Goal: Task Accomplishment & Management: Manage account settings

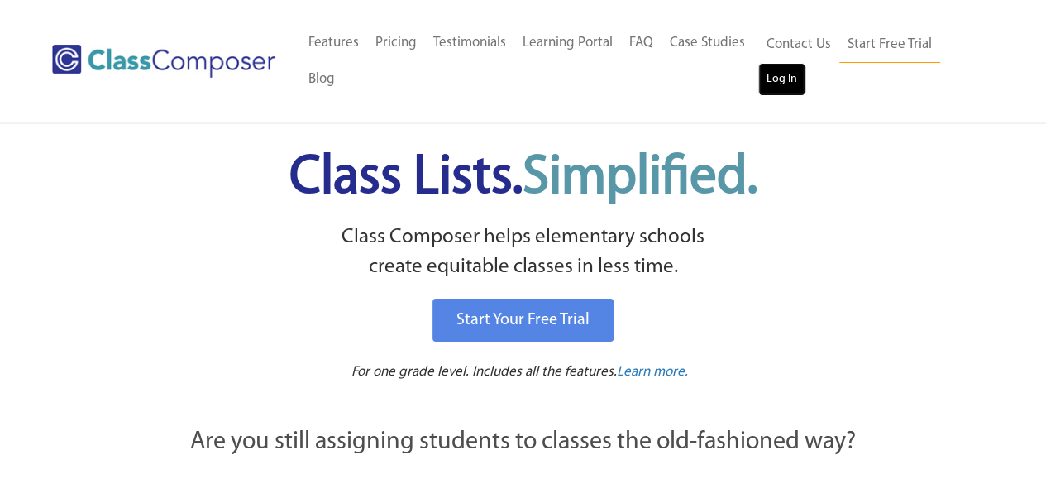
drag, startPoint x: 0, startPoint y: 0, endPoint x: 777, endPoint y: 85, distance: 781.9
click at [777, 85] on link "Log In" at bounding box center [781, 79] width 47 height 33
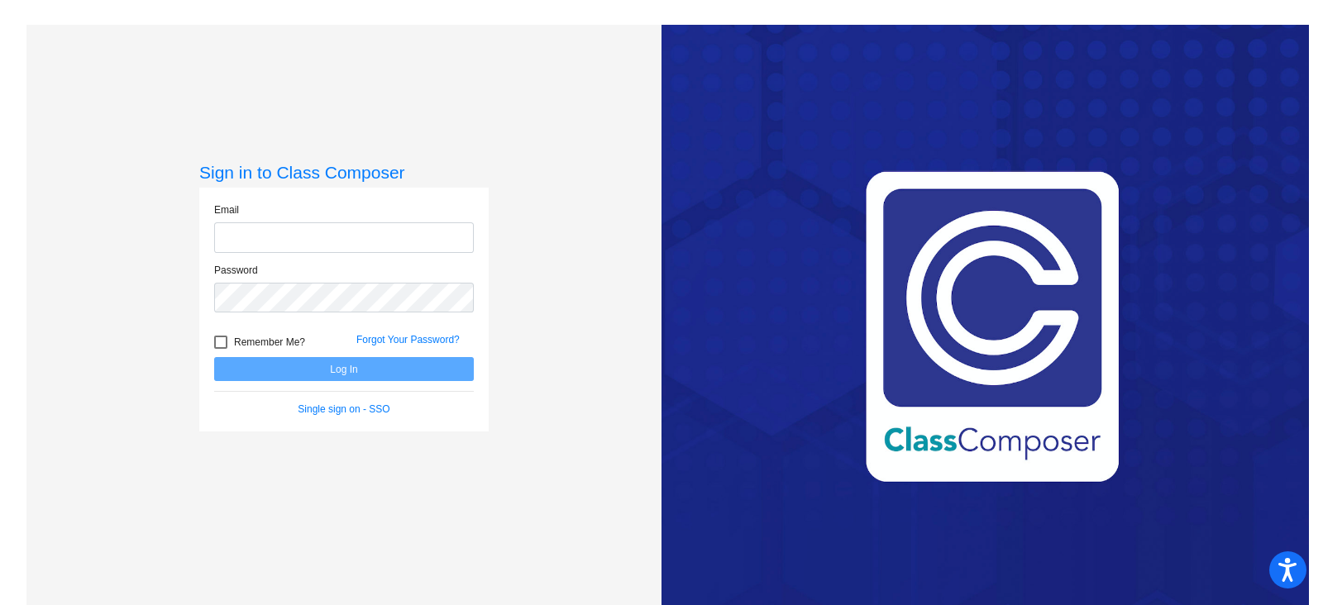
type input "[EMAIL_ADDRESS][DOMAIN_NAME]"
click at [330, 367] on button "Log In" at bounding box center [344, 369] width 260 height 24
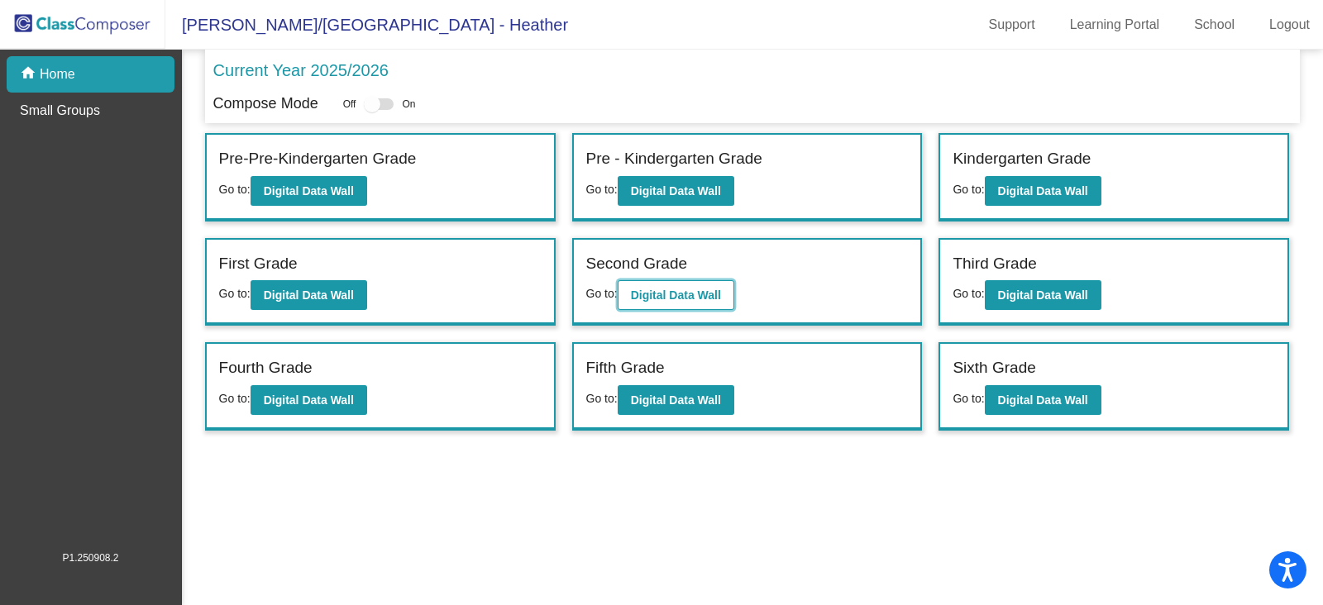
click at [708, 297] on b "Digital Data Wall" at bounding box center [676, 295] width 90 height 13
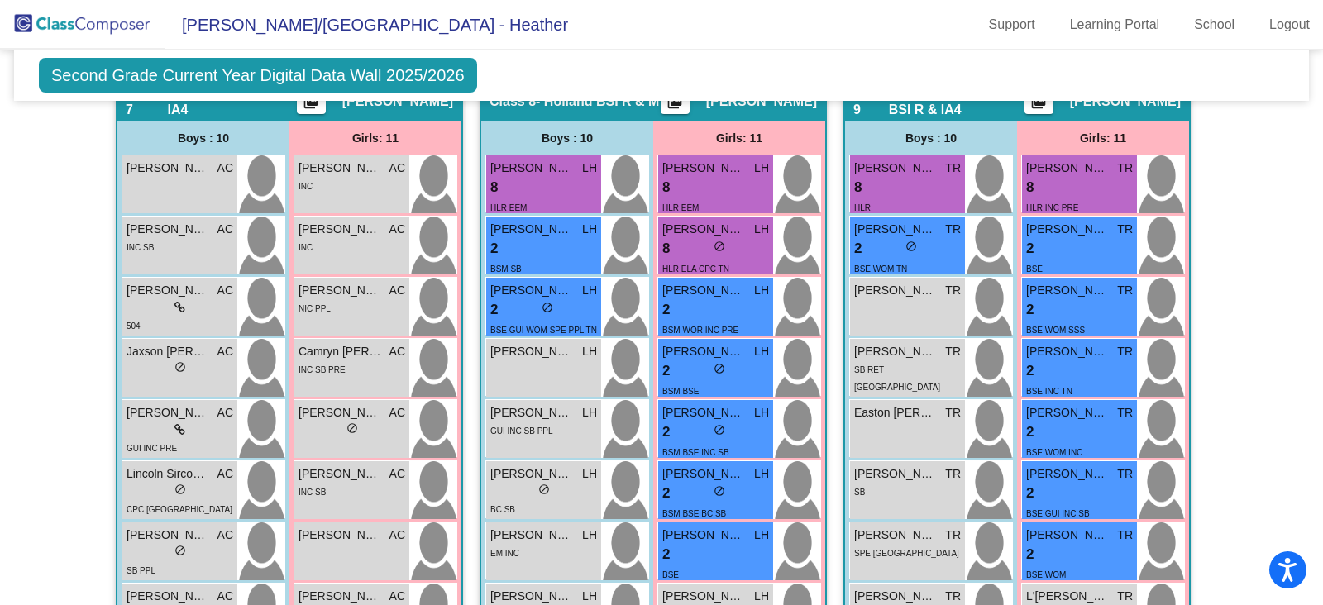
scroll to position [2072, 0]
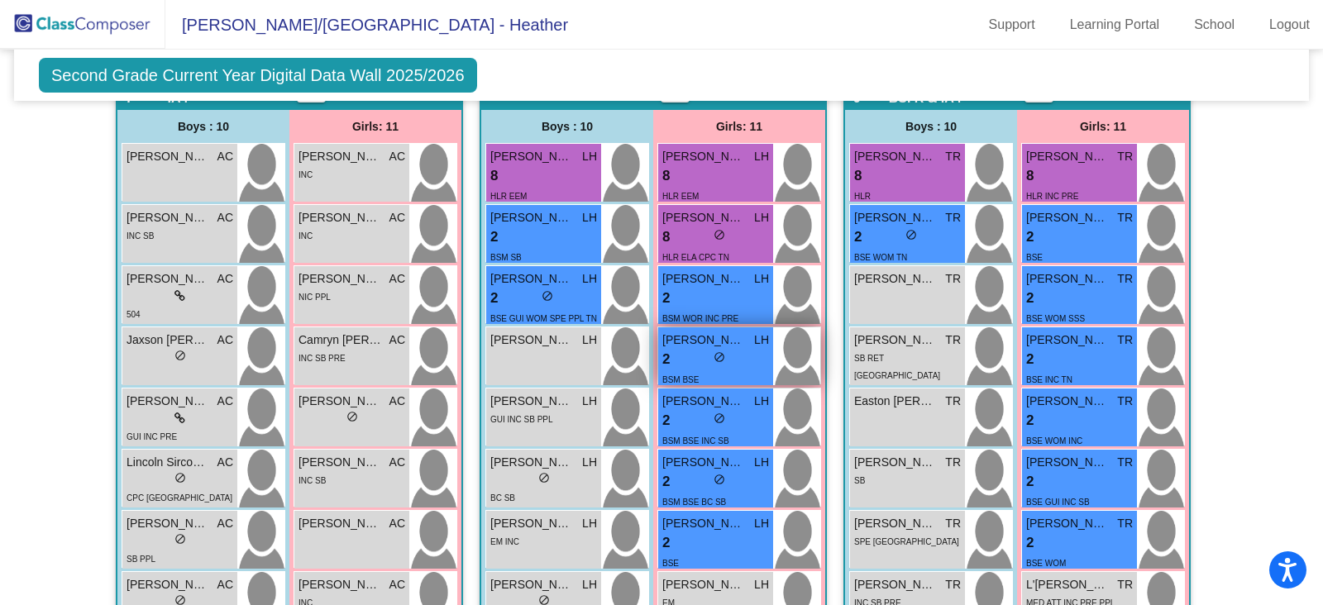
click at [720, 349] on div "2 lock do_not_disturb_alt" at bounding box center [715, 359] width 107 height 21
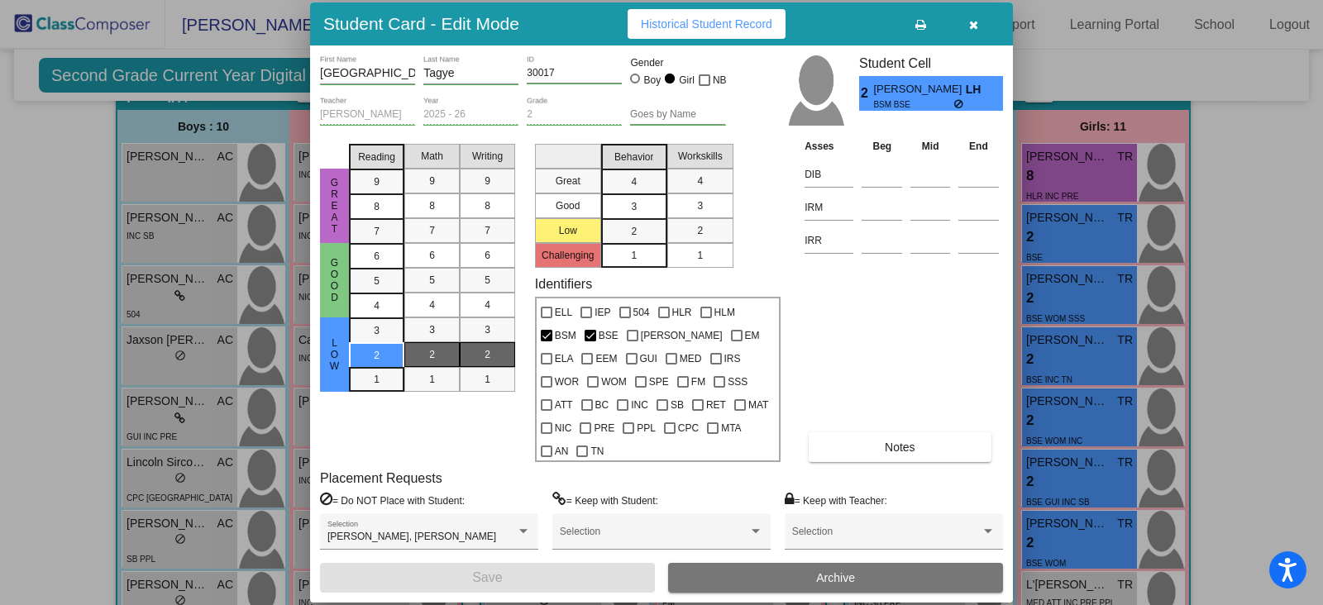
click at [853, 441] on button "Notes" at bounding box center [900, 447] width 182 height 30
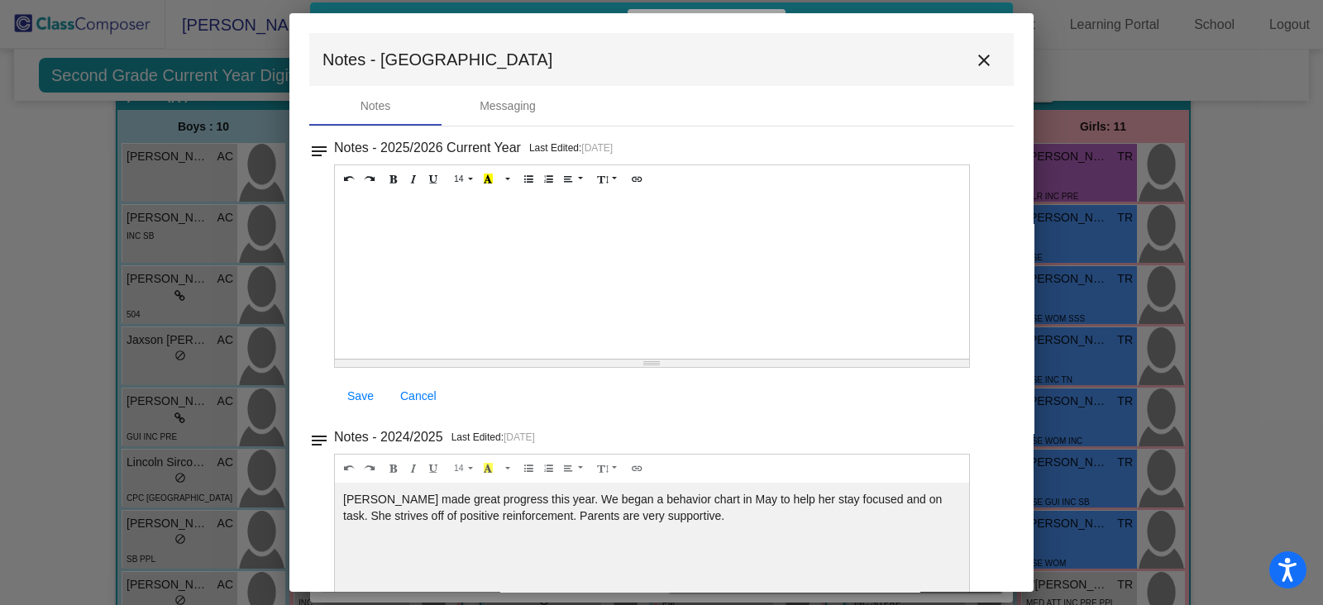
click at [368, 209] on div at bounding box center [652, 275] width 634 height 165
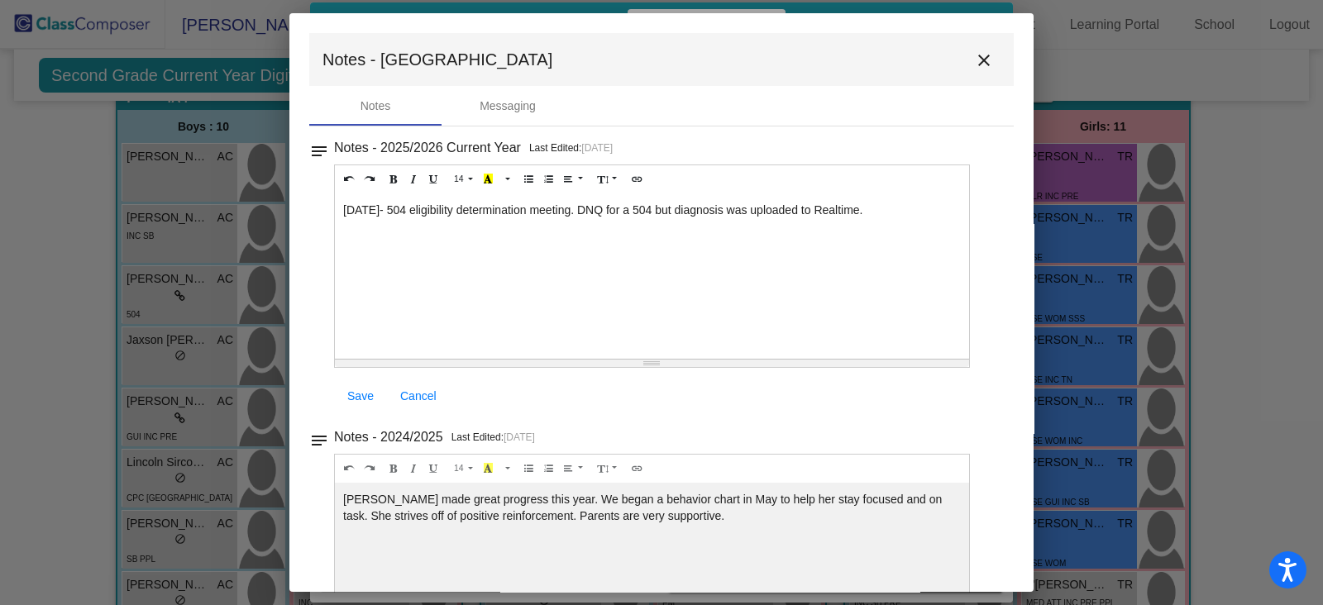
click at [977, 55] on mat-icon "close" at bounding box center [984, 60] width 20 height 20
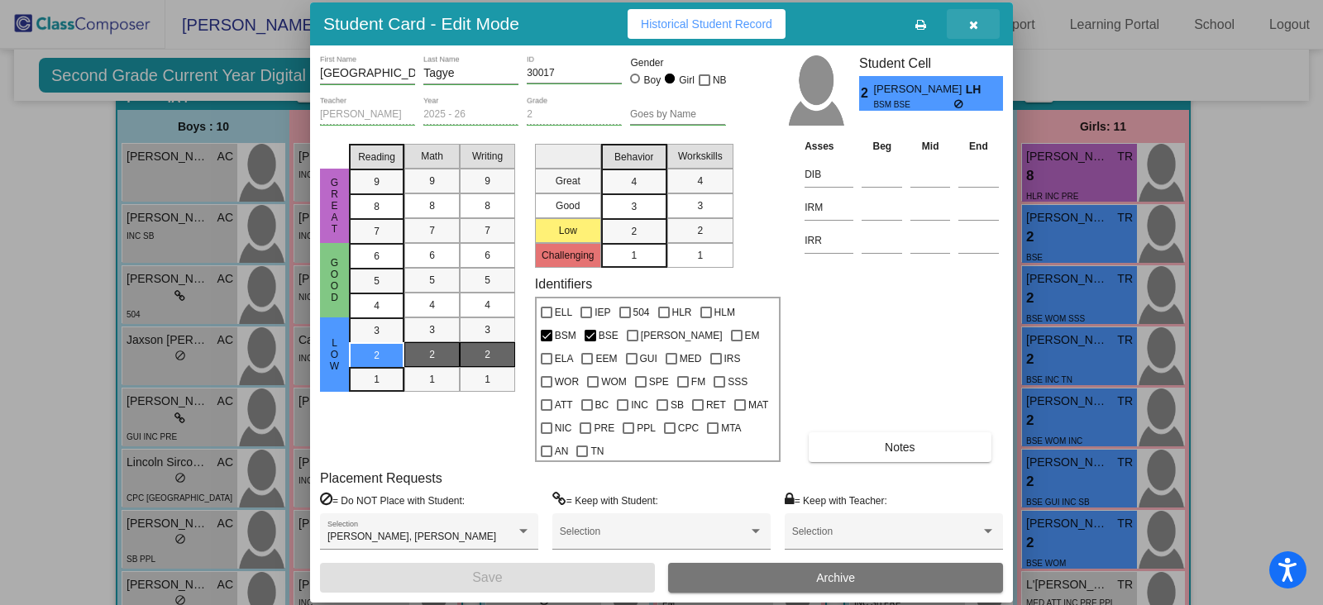
click at [967, 36] on button "button" at bounding box center [973, 24] width 53 height 30
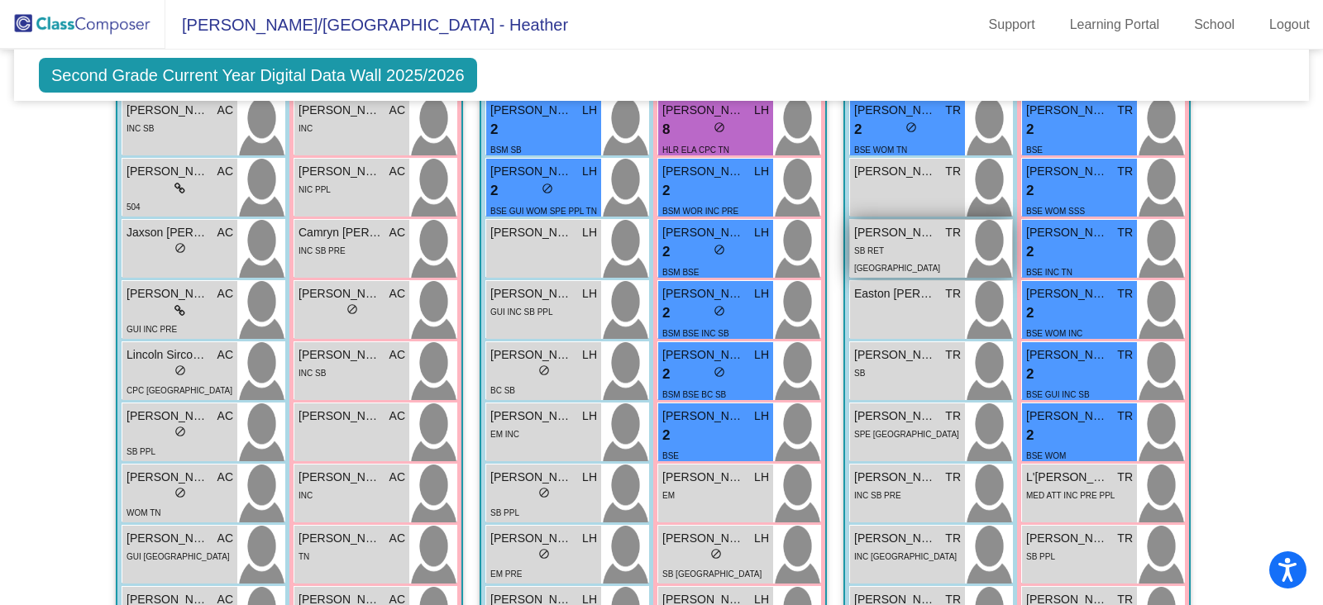
scroll to position [2146, 0]
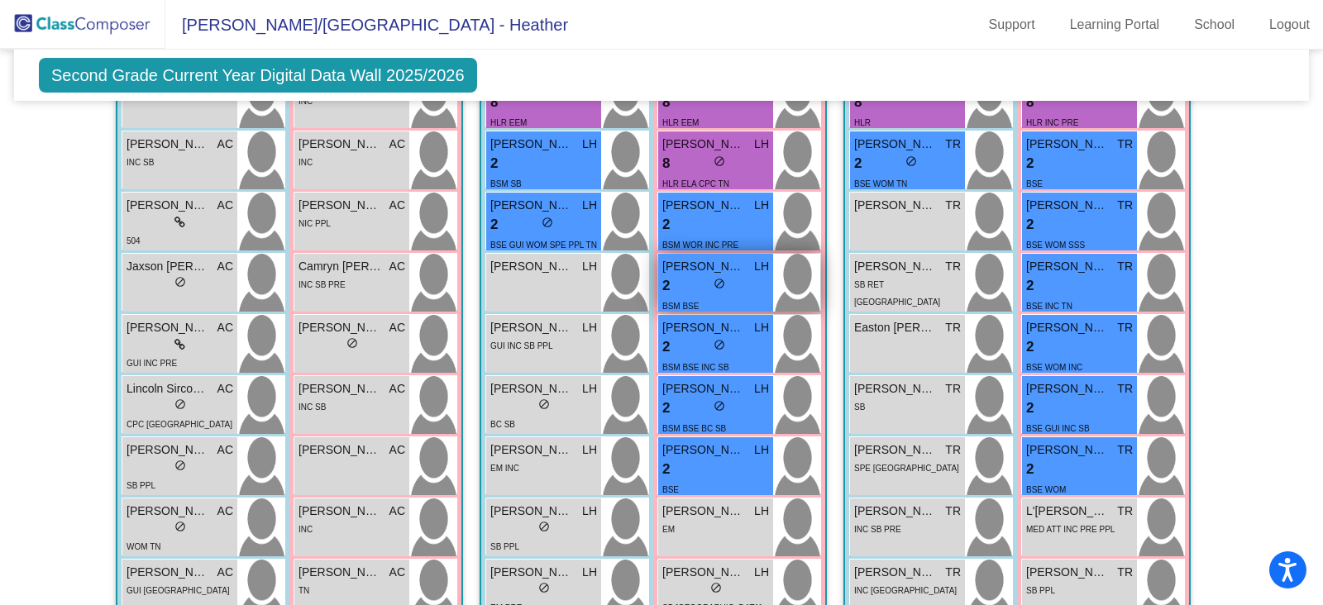
click at [723, 275] on div "2 lock do_not_disturb_alt" at bounding box center [715, 285] width 107 height 21
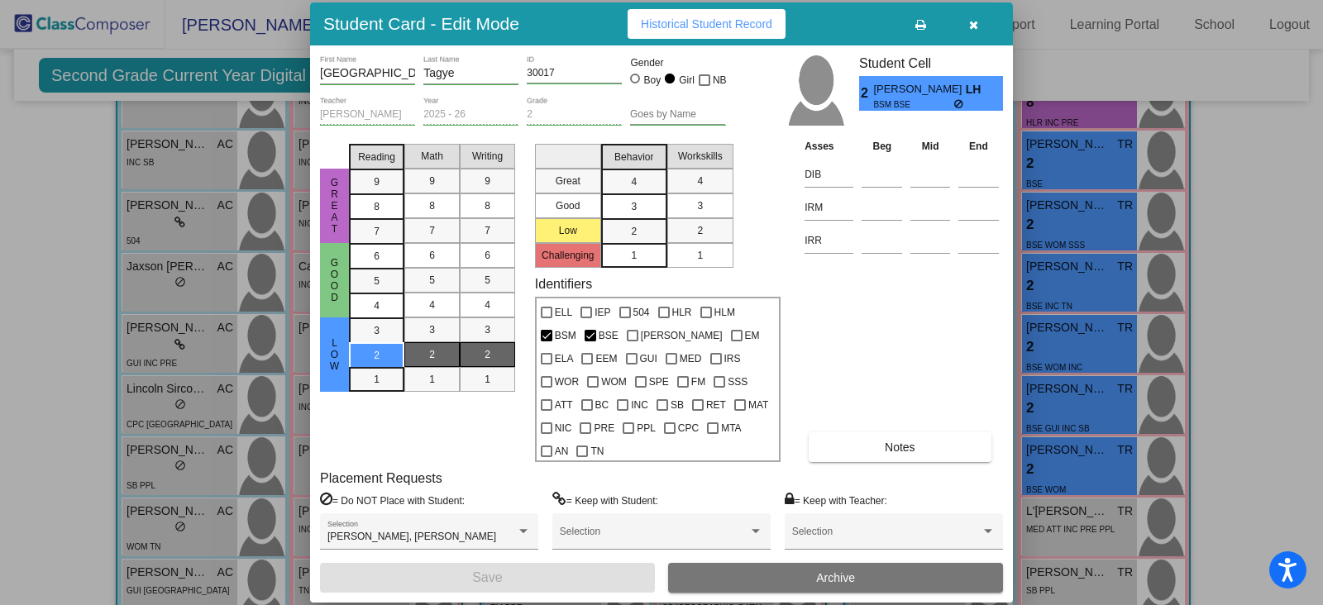
click at [888, 441] on span "Notes" at bounding box center [900, 447] width 31 height 13
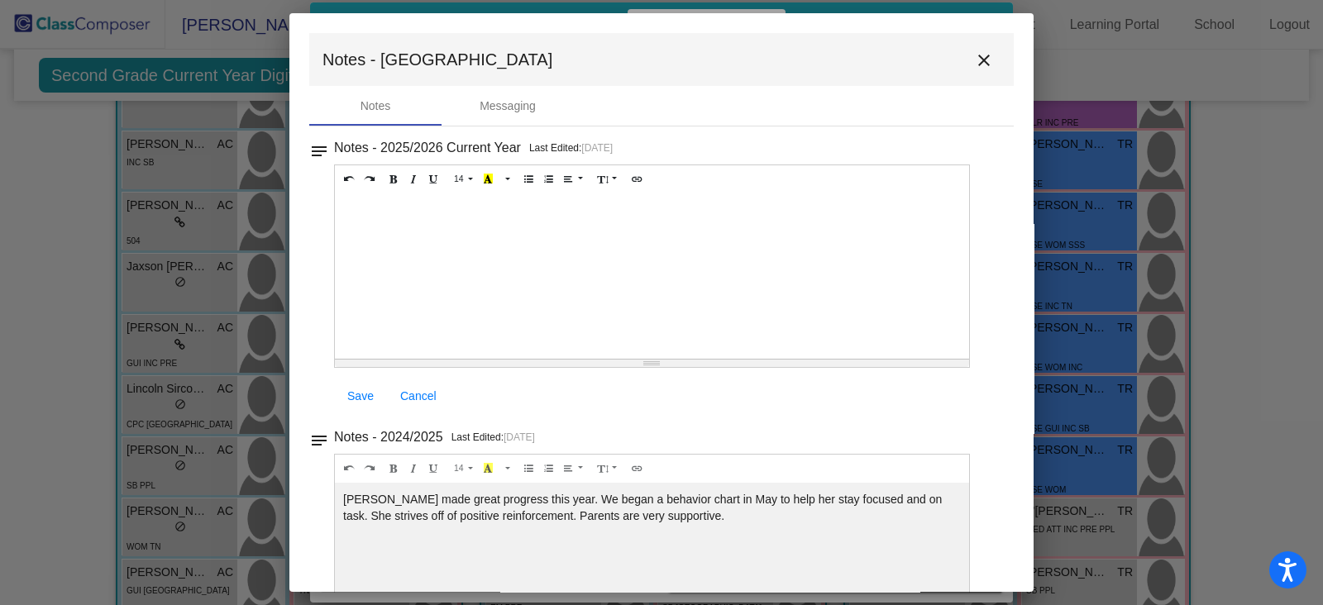
click at [367, 208] on div at bounding box center [652, 275] width 634 height 165
click at [491, 204] on div "[DATE]- 504 eligibility detemination meeting" at bounding box center [652, 275] width 634 height 165
click at [509, 205] on div "[DATE]- 504 eligibility detemination meeting" at bounding box center [652, 275] width 634 height 165
click at [599, 207] on div "[DATE]- 504 eligibility determination meeting" at bounding box center [652, 275] width 634 height 165
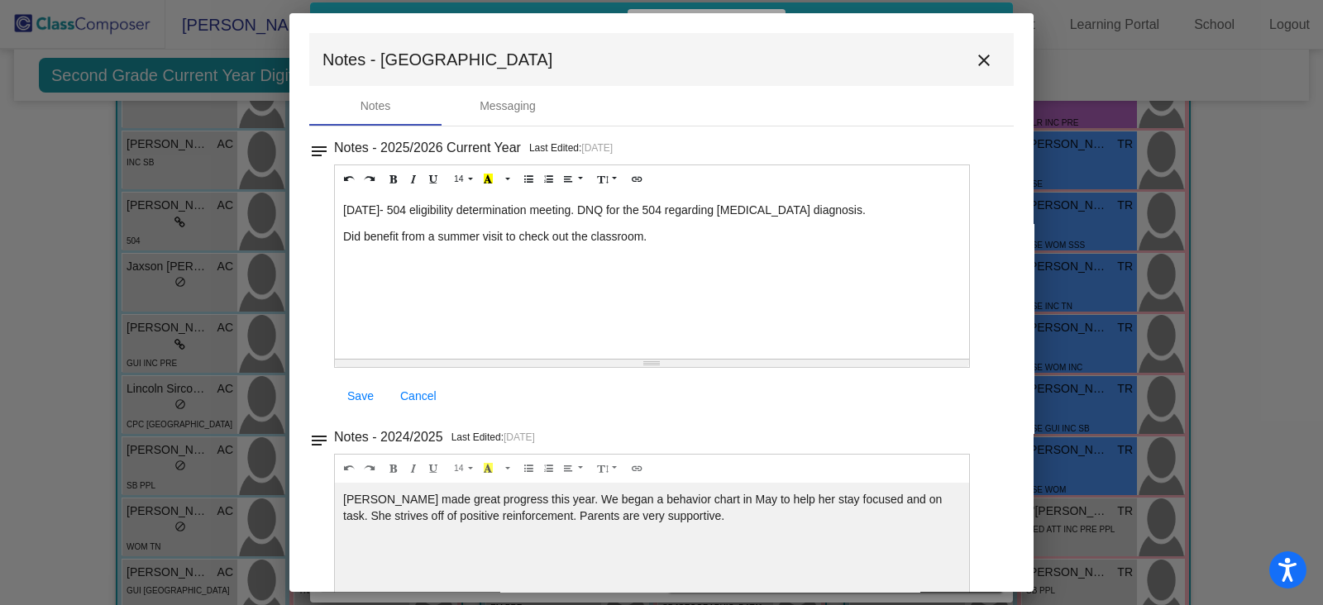
drag, startPoint x: 660, startPoint y: 234, endPoint x: 343, endPoint y: 237, distance: 316.7
click at [343, 237] on p "Did benefit from a summer visit to check out the classroom." at bounding box center [652, 236] width 618 height 17
click at [484, 174] on icon "Recent Color" at bounding box center [488, 179] width 9 height 10
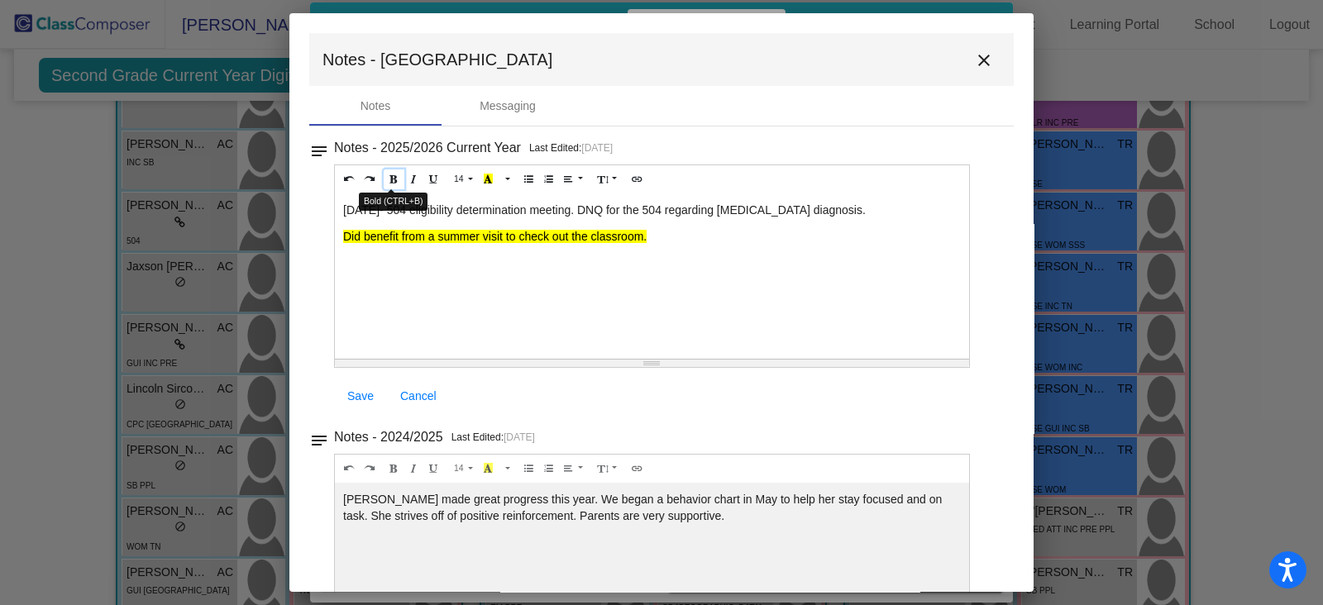
click at [399, 174] on button "Bold (CTRL+B)" at bounding box center [394, 180] width 21 height 20
click at [699, 237] on p "Did benefit from a summer visit to check out the classroom." at bounding box center [652, 236] width 618 height 17
click at [367, 397] on span "Save" at bounding box center [360, 395] width 26 height 13
click at [974, 60] on mat-icon "close" at bounding box center [984, 60] width 20 height 20
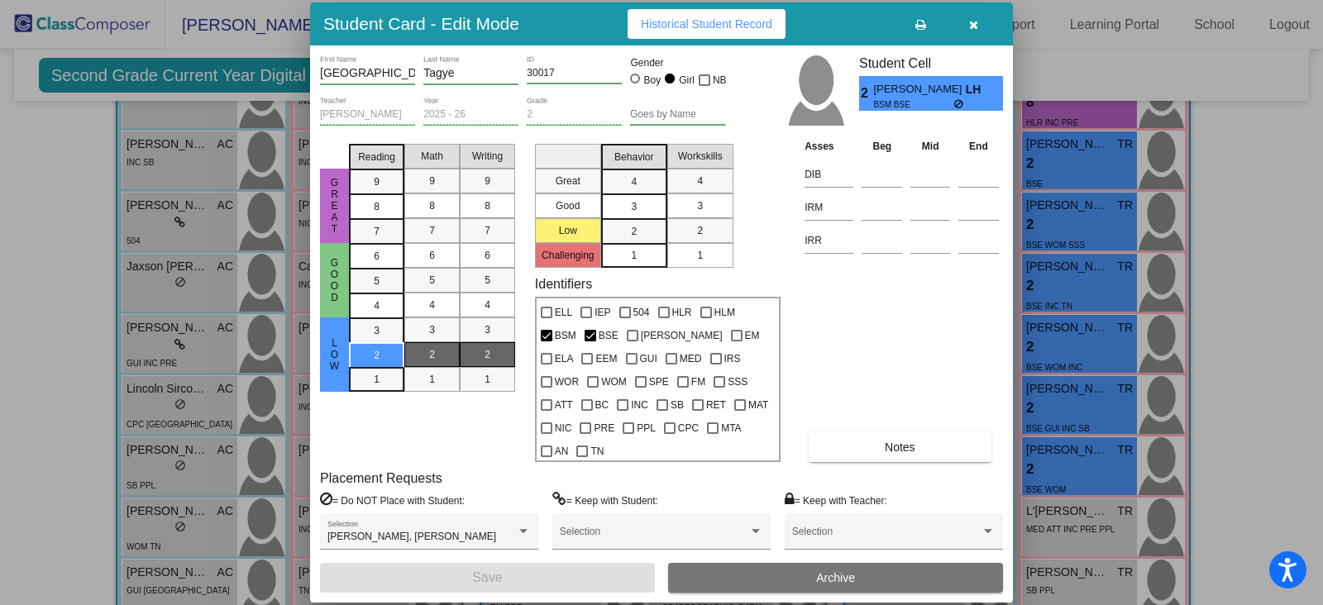
click at [872, 432] on button "Notes" at bounding box center [900, 447] width 182 height 30
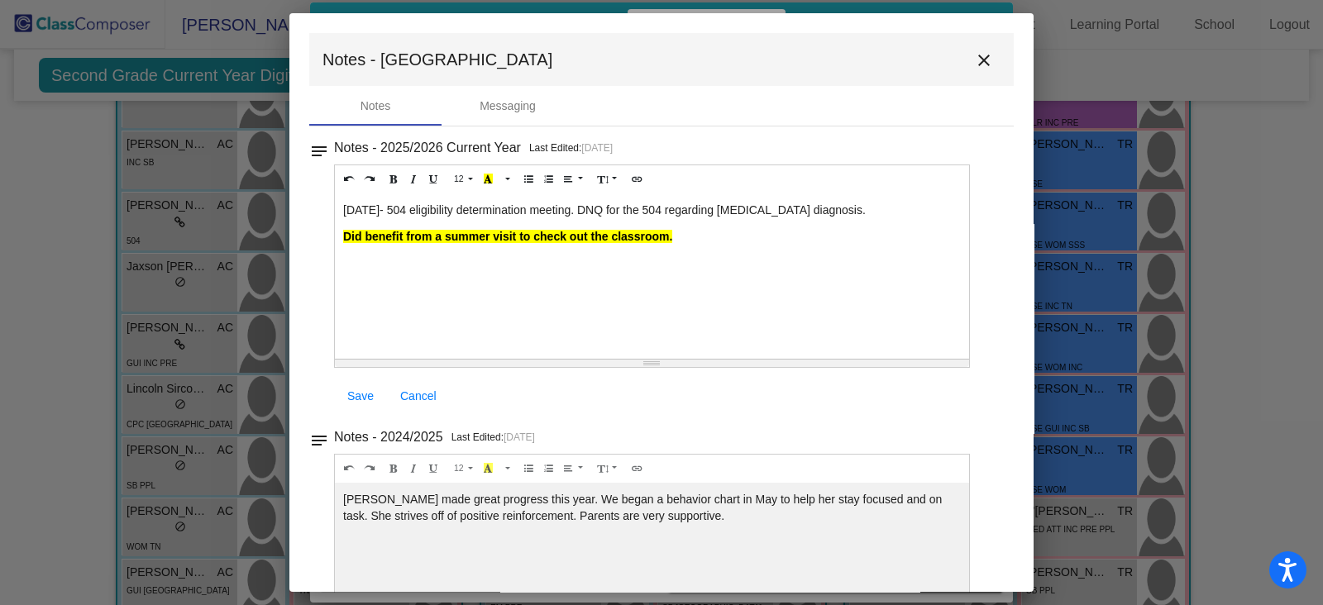
click at [688, 236] on p "Did benefit from a summer visit to check out the classroom." at bounding box center [652, 236] width 618 height 17
drag, startPoint x: 620, startPoint y: 258, endPoint x: 340, endPoint y: 258, distance: 280.3
click at [340, 258] on div "[DATE]- 504 eligibility determination meeting. DNQ for the 504 regarding [MEDIC…" at bounding box center [652, 275] width 634 height 165
click at [484, 177] on icon "Recent Color" at bounding box center [488, 179] width 9 height 10
click at [394, 179] on icon "Bold (CTRL+B)" at bounding box center [393, 179] width 9 height 10
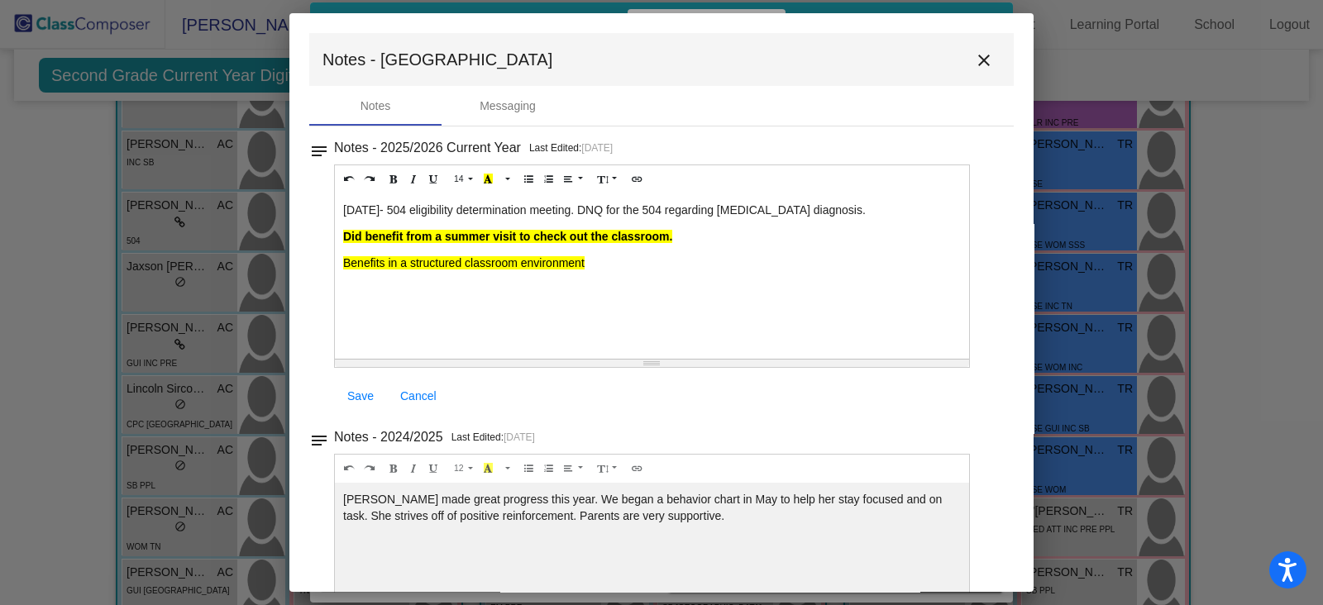
click at [603, 264] on p "Benefits in a structured classroom environment" at bounding box center [652, 263] width 618 height 17
drag, startPoint x: 603, startPoint y: 264, endPoint x: 344, endPoint y: 270, distance: 258.9
click at [344, 270] on p "Benefits in a structured classroom environment" at bounding box center [652, 263] width 618 height 17
click at [484, 174] on icon "Recent Color" at bounding box center [488, 179] width 9 height 10
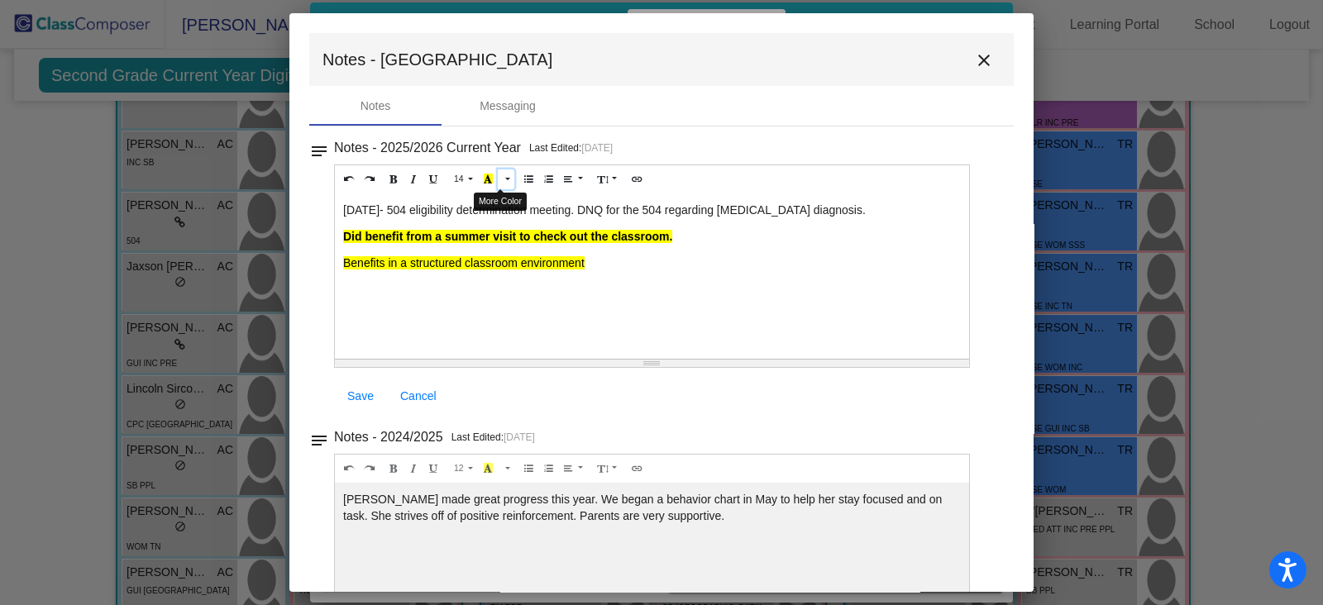
click at [502, 178] on button "More Color" at bounding box center [506, 180] width 17 height 20
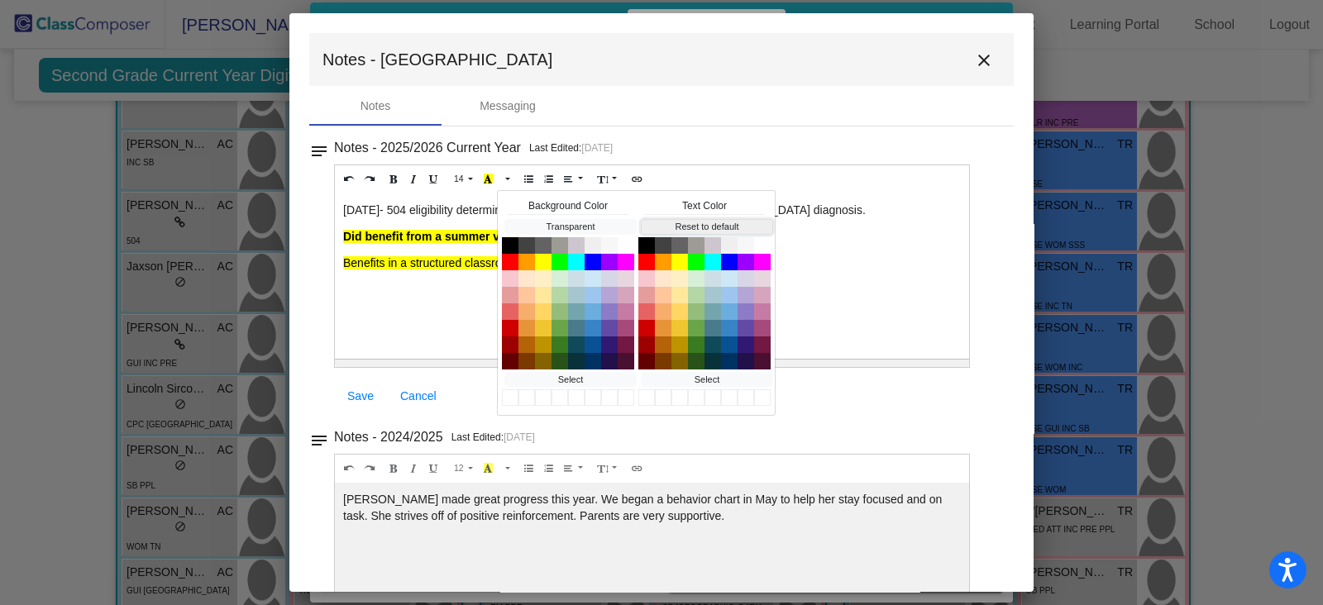
click at [673, 222] on button "Reset to default" at bounding box center [707, 227] width 132 height 16
click at [699, 225] on button "Reset to default" at bounding box center [707, 227] width 132 height 16
click at [448, 305] on div "[DATE]- 504 eligibility determination meeting. DNQ for the 504 regarding [MEDIC…" at bounding box center [652, 275] width 634 height 165
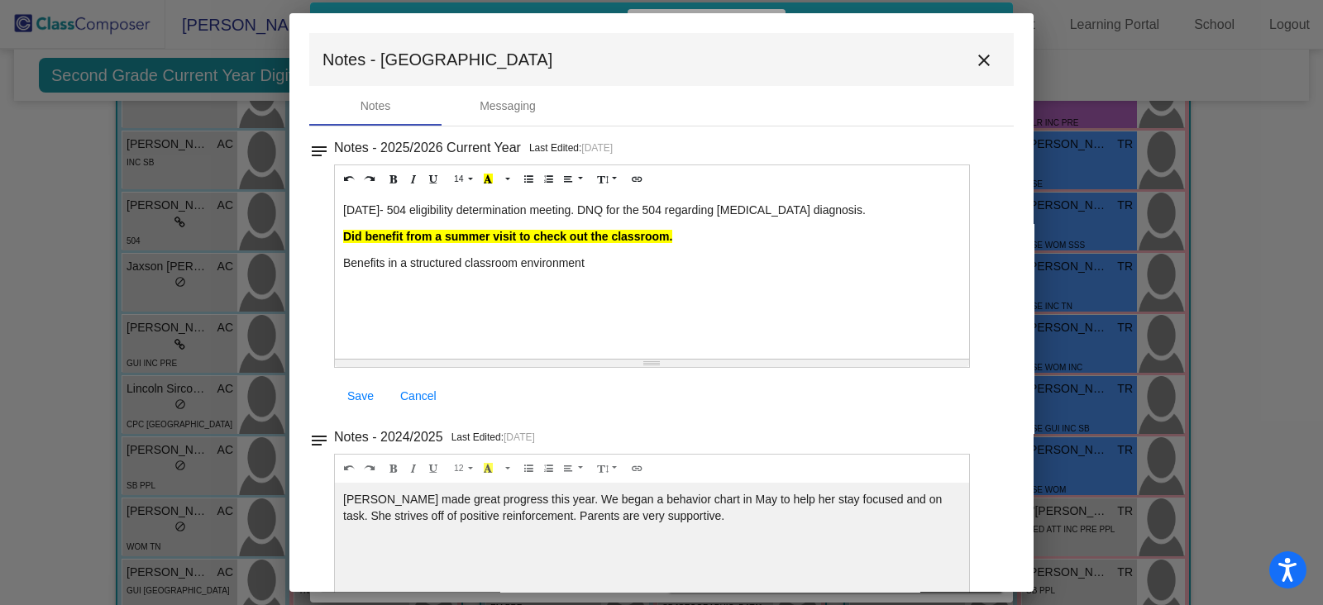
click at [595, 262] on p "Benefits in a structured classroom environment" at bounding box center [652, 263] width 618 height 17
click at [399, 259] on p "Benefits in a structured classroom environment" at bounding box center [652, 263] width 618 height 17
click at [590, 262] on p "Needs a structured classroom environment" at bounding box center [652, 263] width 618 height 17
click at [356, 391] on span "Save" at bounding box center [360, 395] width 26 height 13
click at [567, 260] on p "Needs a structured classroom environment" at bounding box center [652, 263] width 618 height 17
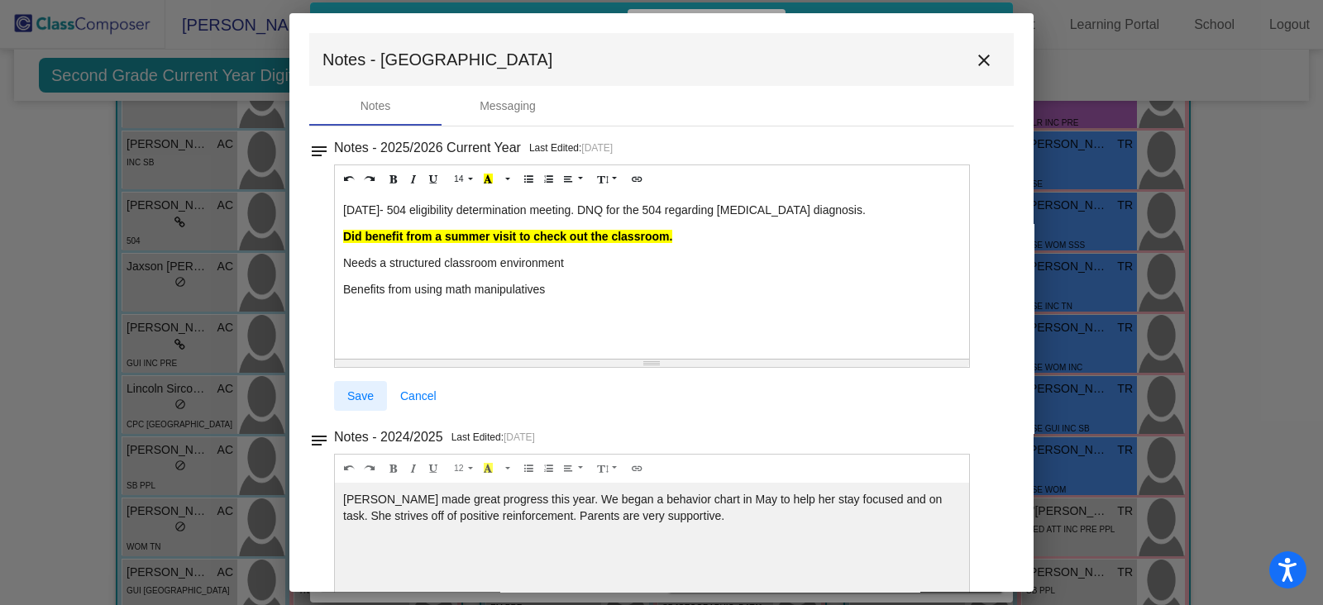
click at [368, 389] on span "Save" at bounding box center [360, 395] width 26 height 13
click at [357, 398] on span "Save" at bounding box center [360, 395] width 26 height 13
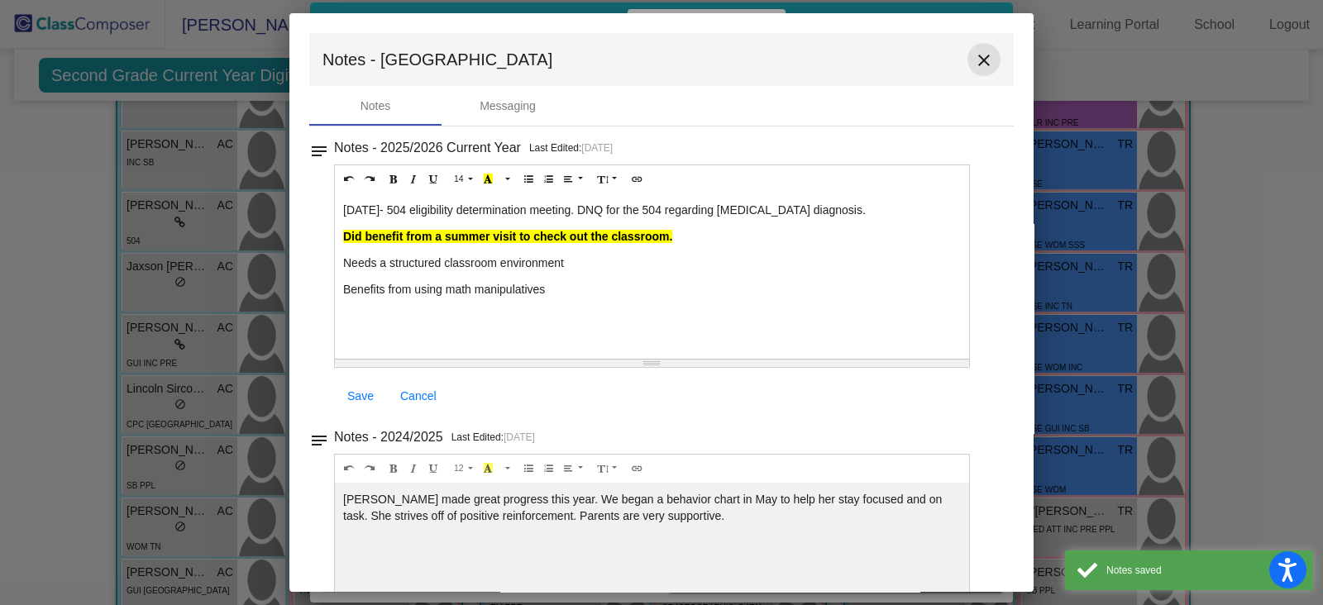
click at [976, 60] on mat-icon "close" at bounding box center [984, 60] width 20 height 20
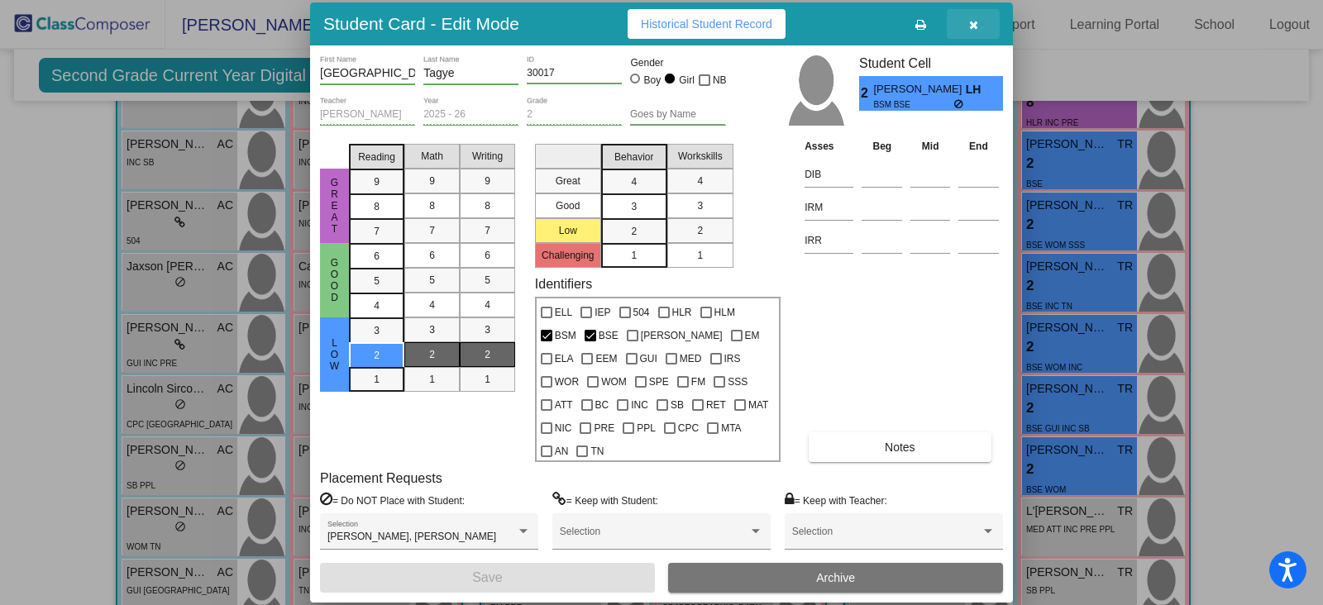
click at [973, 39] on button "button" at bounding box center [973, 24] width 53 height 30
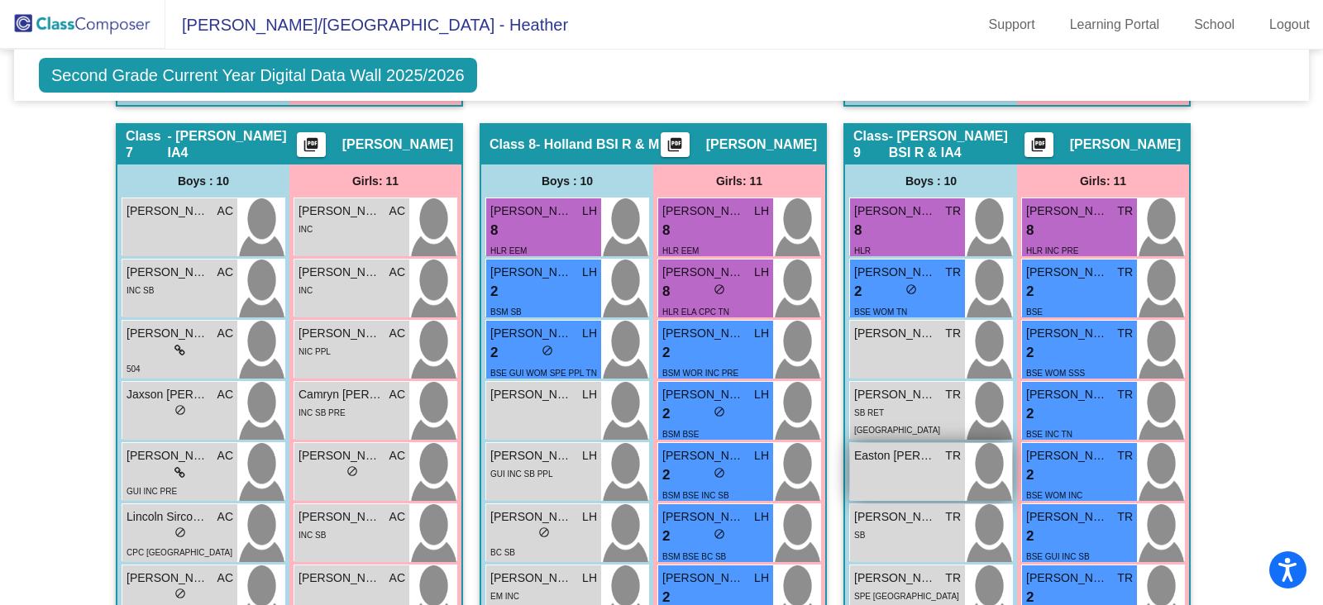
scroll to position [2025, 0]
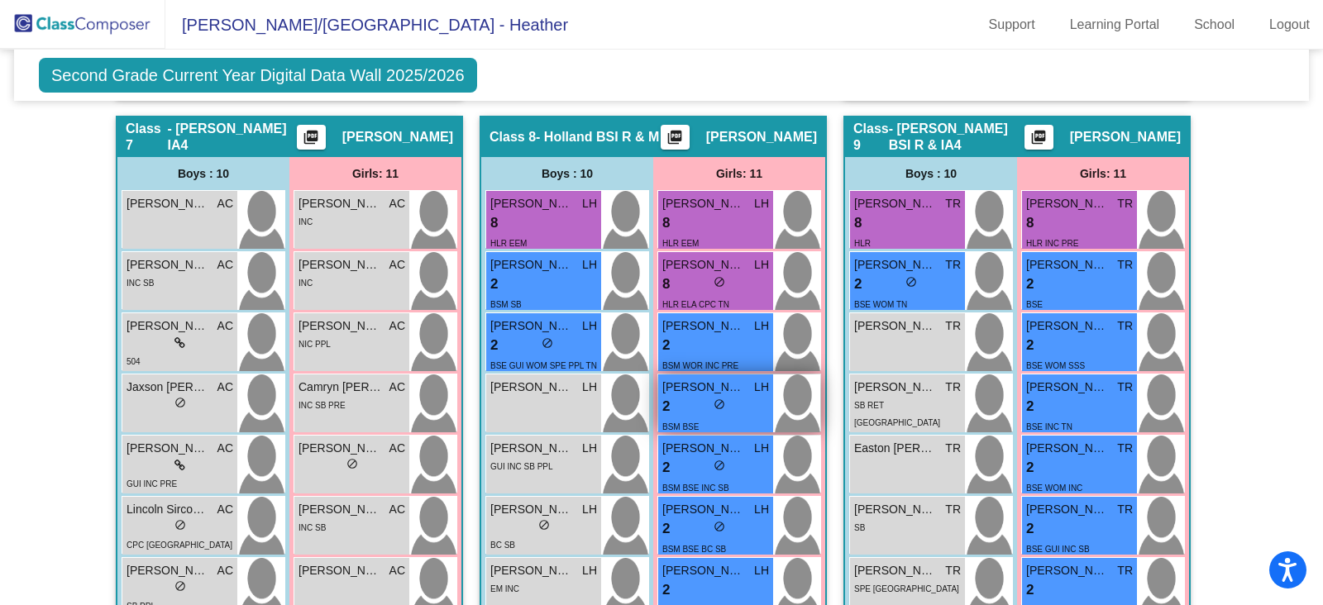
click at [695, 400] on div "2 lock do_not_disturb_alt" at bounding box center [715, 406] width 107 height 21
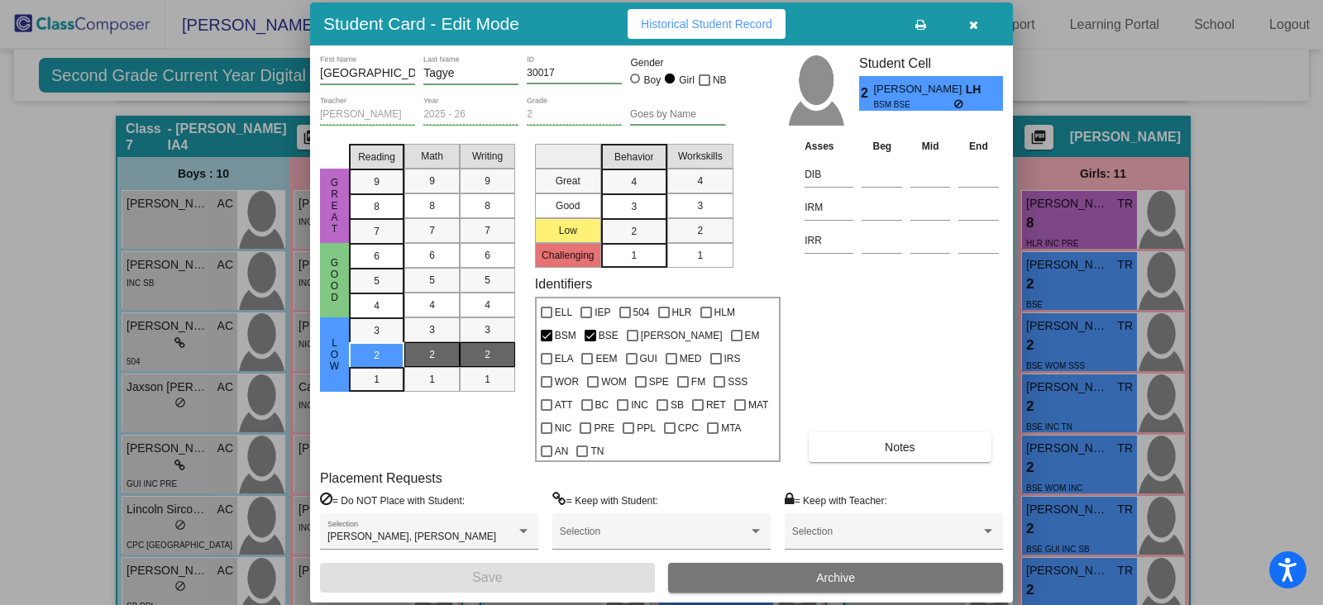
click at [910, 441] on span "Notes" at bounding box center [900, 447] width 31 height 13
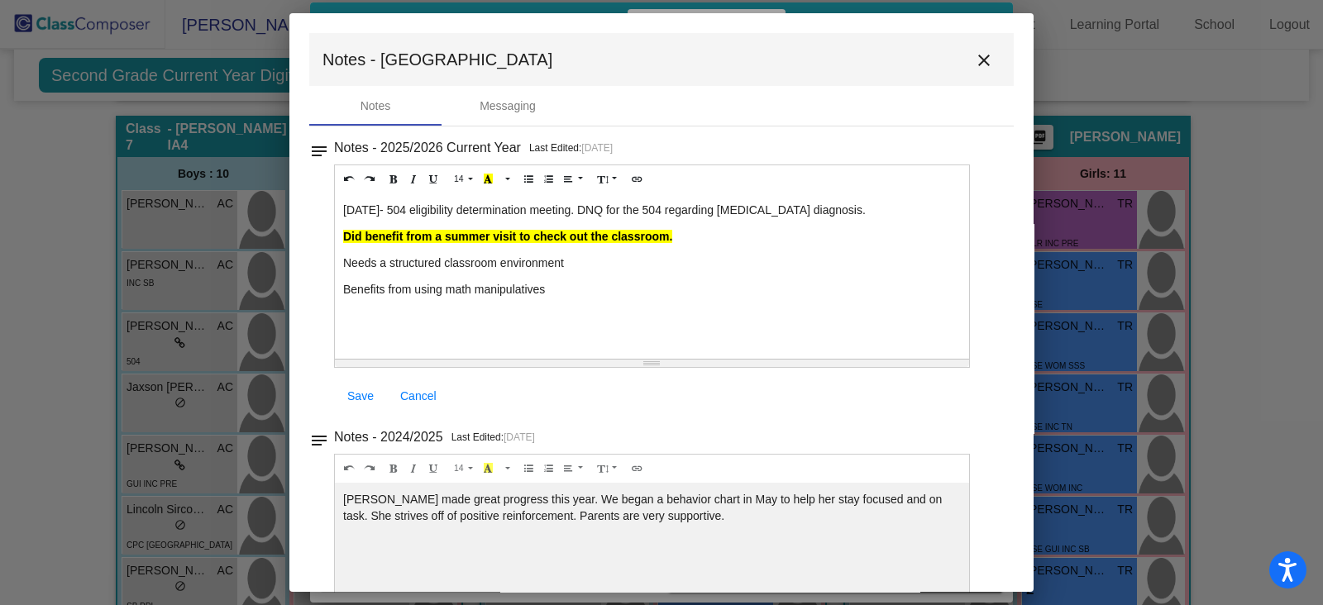
click at [550, 287] on p "Benefits from using math manipulatives" at bounding box center [652, 289] width 618 height 17
click at [692, 237] on p "Did benefit from a summer visit to check out the classroom." at bounding box center [652, 236] width 618 height 17
click at [557, 282] on p "Benefits from using math manipulatives" at bounding box center [652, 289] width 618 height 17
drag, startPoint x: 584, startPoint y: 313, endPoint x: 329, endPoint y: 312, distance: 254.7
click at [329, 312] on div "notes Notes - 2025/2026 Current Year Last Edited: [DATE] 14 8 9 10 11 12 14 18 …" at bounding box center [661, 275] width 704 height 279
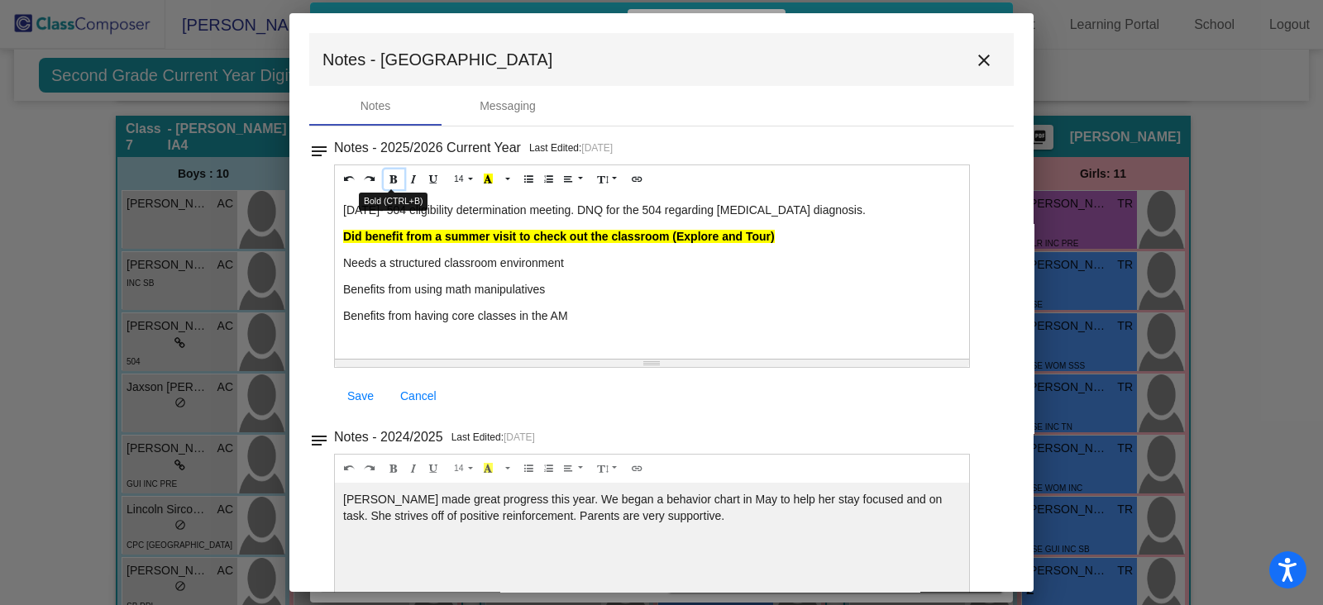
click at [389, 183] on icon "Bold (CTRL+B)" at bounding box center [393, 179] width 9 height 10
drag, startPoint x: 623, startPoint y: 310, endPoint x: 609, endPoint y: 308, distance: 13.3
click at [609, 308] on p "Benefits from having core classes in the AM" at bounding box center [652, 316] width 618 height 17
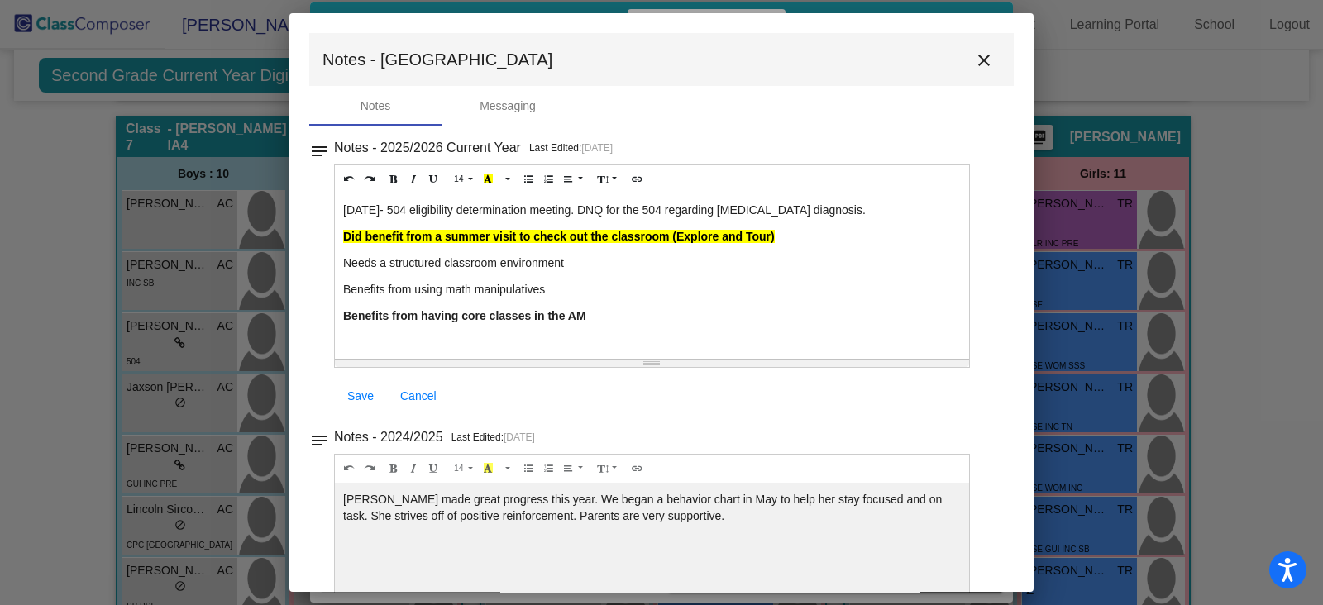
click at [609, 308] on p "Benefits from having core classes in the AM" at bounding box center [652, 316] width 618 height 17
click at [551, 295] on p "Benefits from using math manipulatives" at bounding box center [652, 289] width 618 height 17
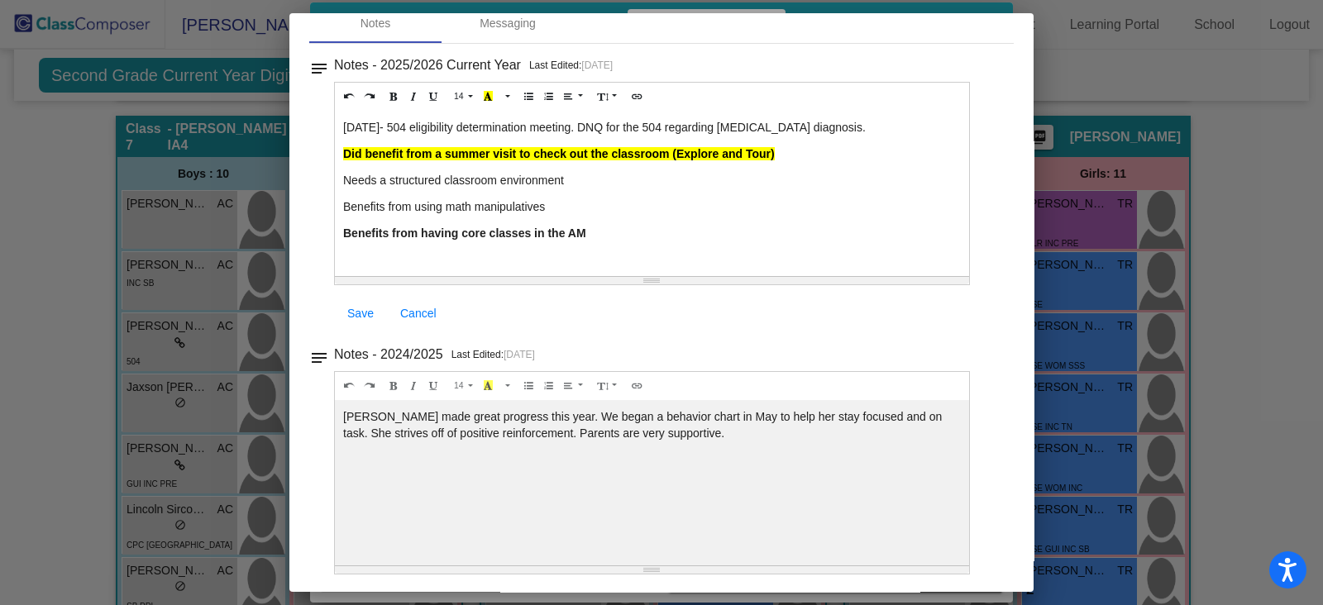
click at [356, 311] on span "Save" at bounding box center [360, 313] width 26 height 13
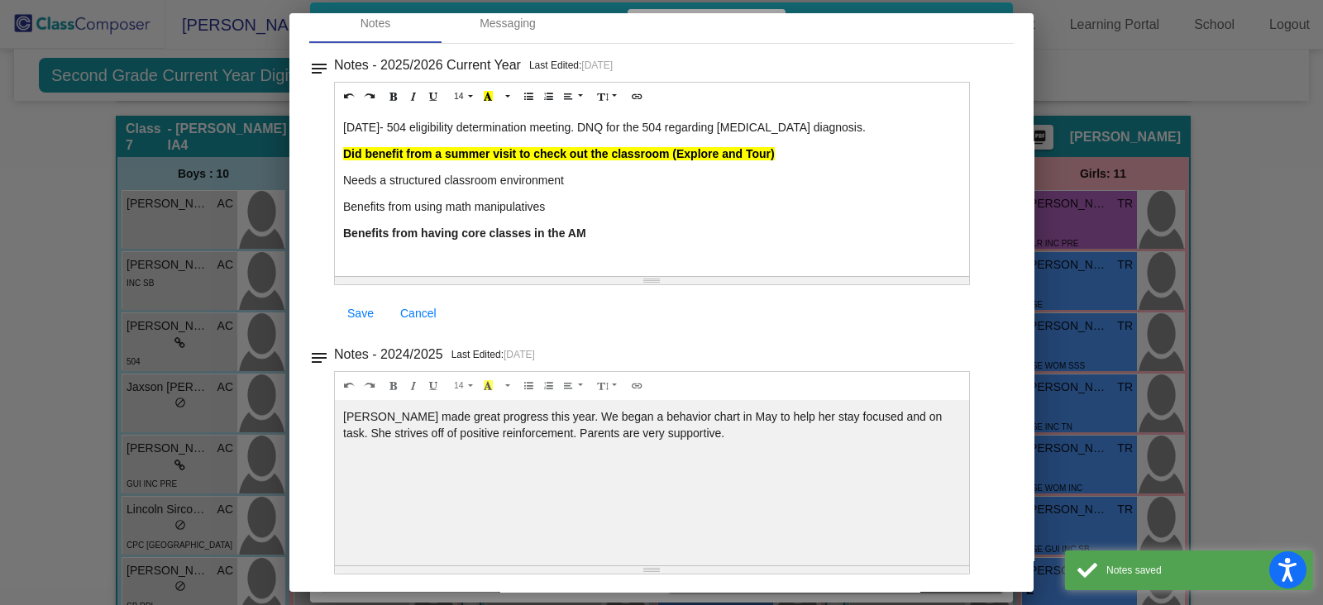
scroll to position [0, 0]
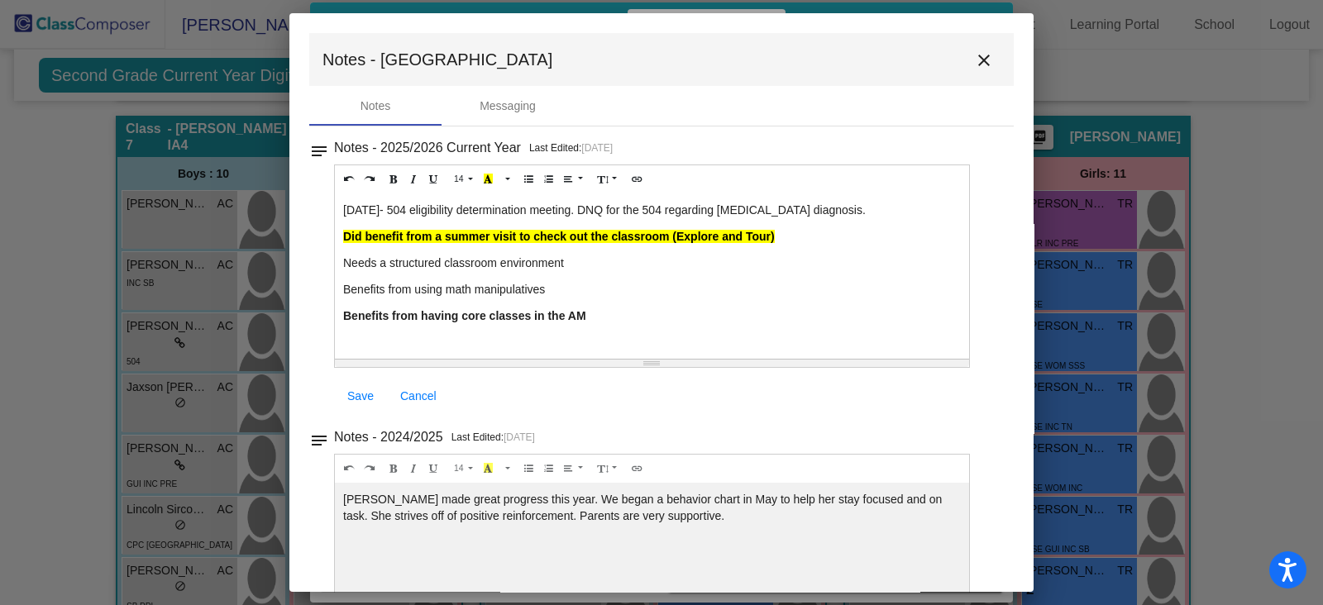
click at [976, 57] on mat-icon "close" at bounding box center [984, 60] width 20 height 20
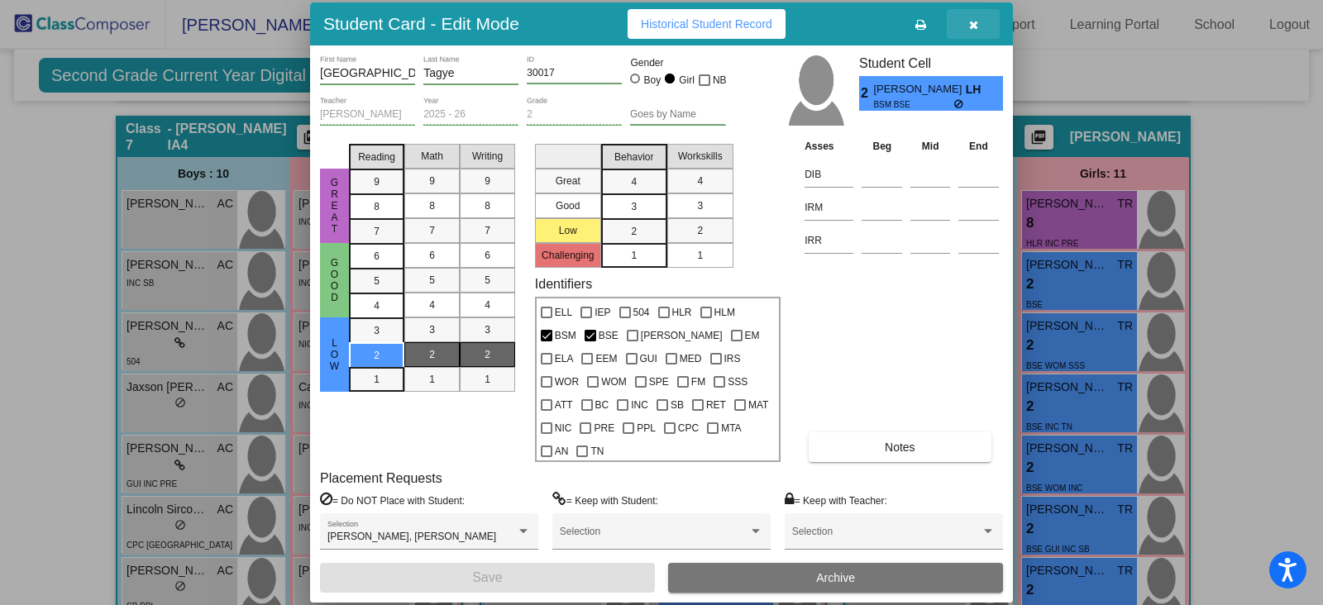
click at [972, 31] on icon "button" at bounding box center [973, 25] width 9 height 12
